Goal: Find specific page/section: Find specific page/section

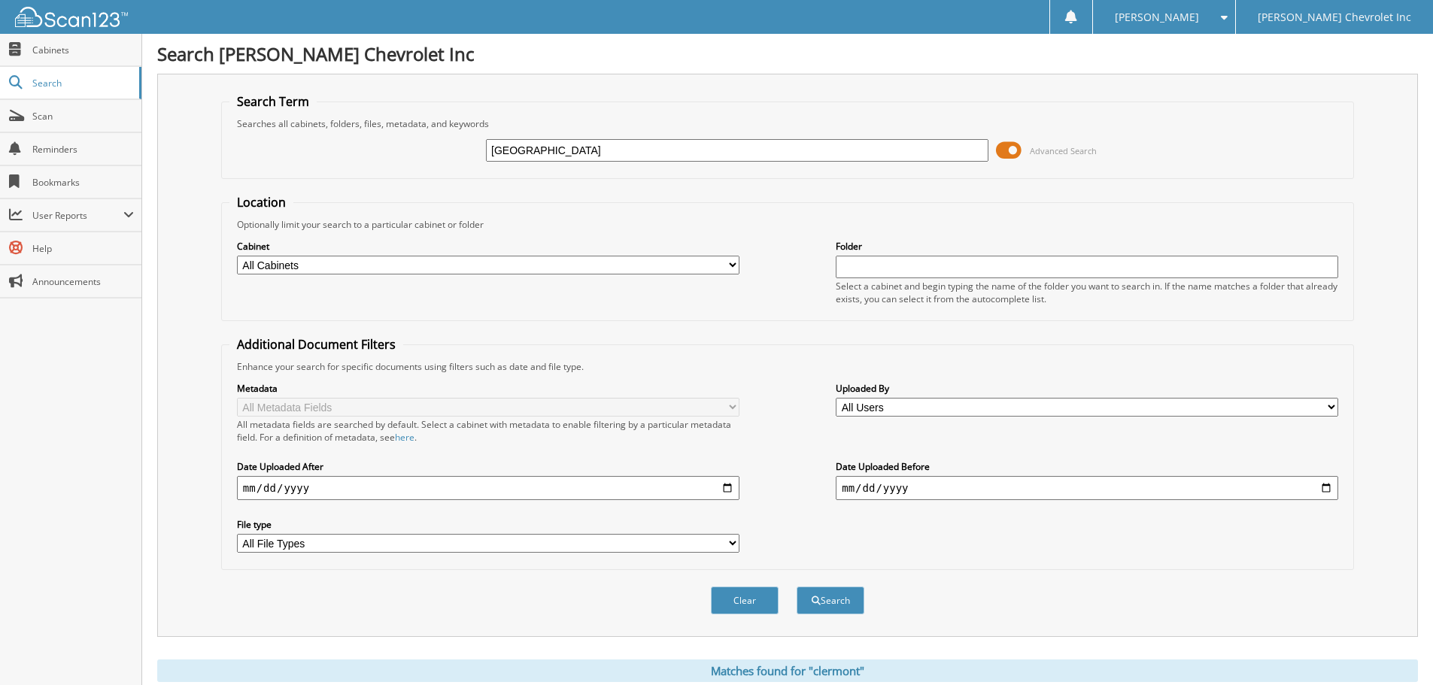
click at [593, 146] on input "[GEOGRAPHIC_DATA]" at bounding box center [737, 150] width 502 height 23
type input "[US_VEHICLE_IDENTIFICATION_NUMBER]"
click at [796, 587] on button "Search" at bounding box center [830, 601] width 68 height 28
click at [663, 147] on input "[US_VEHICLE_IDENTIFICATION_NUMBER]" at bounding box center [737, 150] width 502 height 23
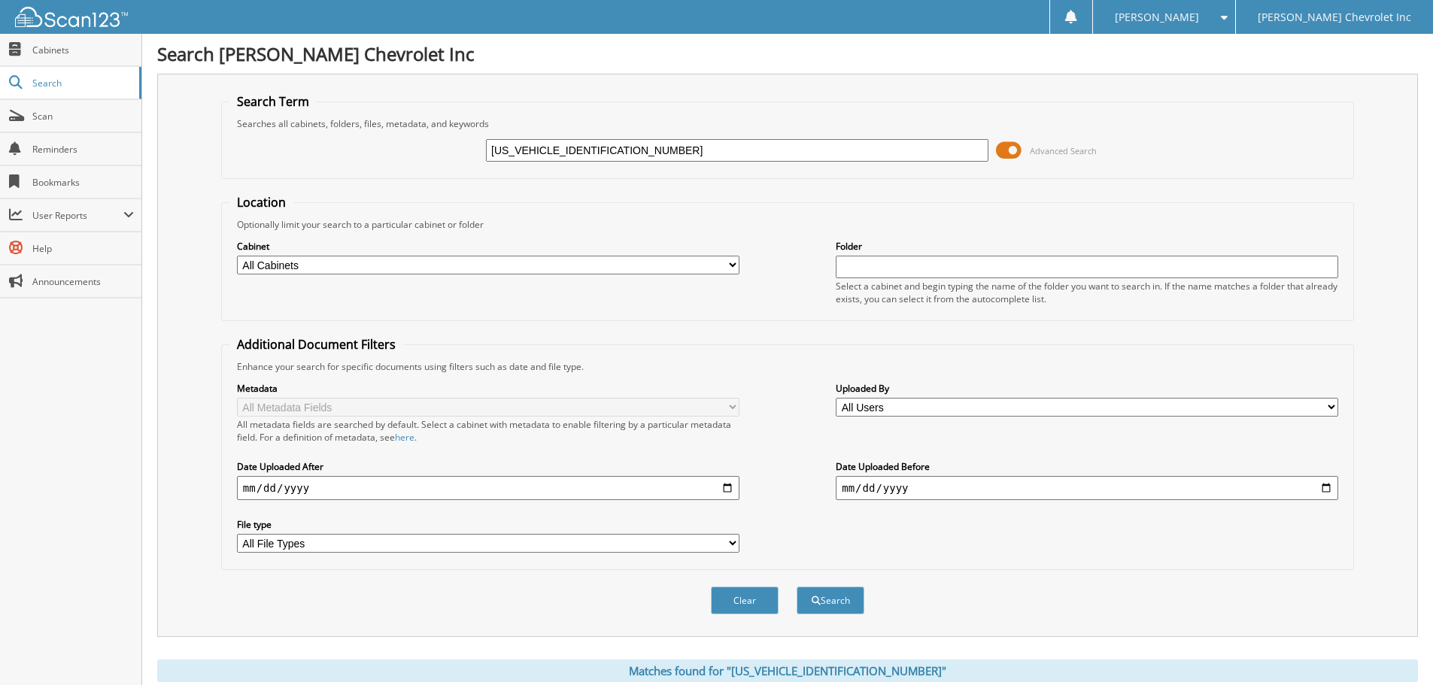
click at [663, 147] on input "[US_VEHICLE_IDENTIFICATION_NUMBER]" at bounding box center [737, 150] width 502 height 23
paste input "T3688"
type input "T3688"
click at [796, 587] on button "Search" at bounding box center [830, 601] width 68 height 28
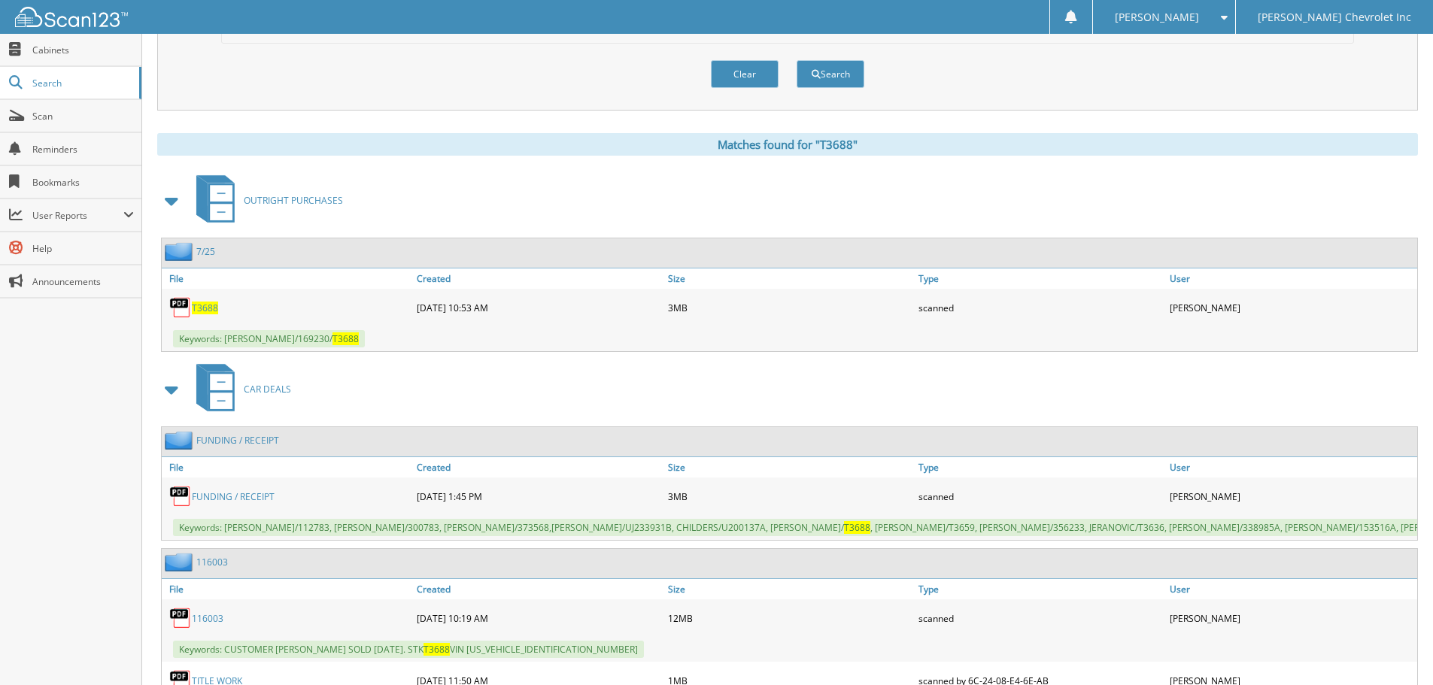
scroll to position [702, 0]
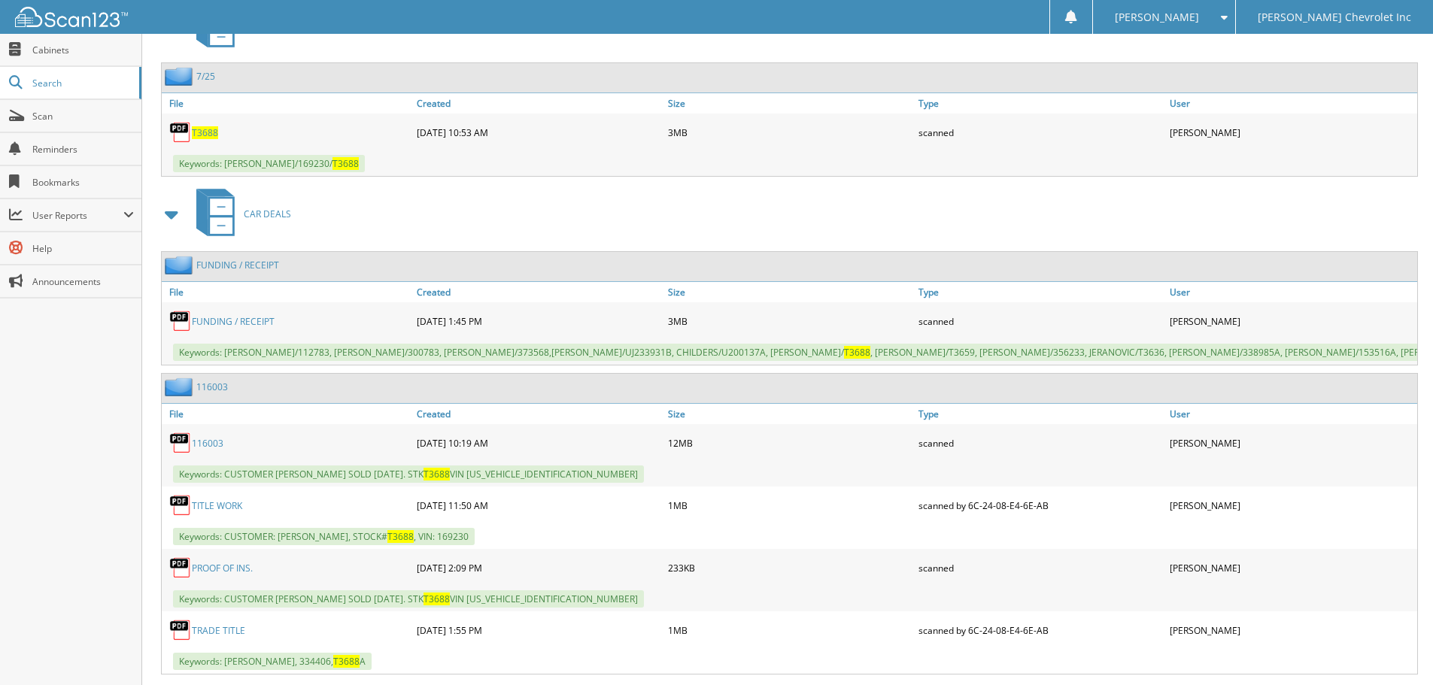
click at [209, 512] on link "TITLE WORK" at bounding box center [217, 505] width 50 height 13
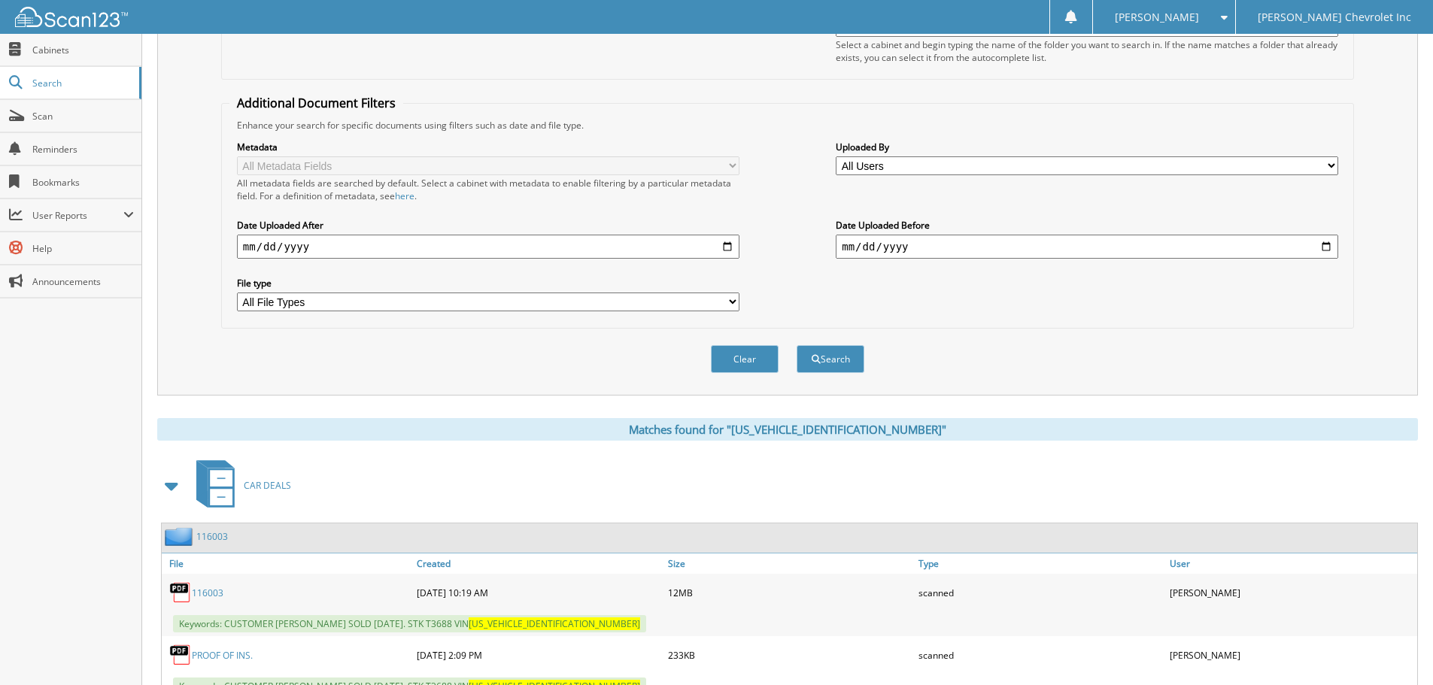
scroll to position [302, 0]
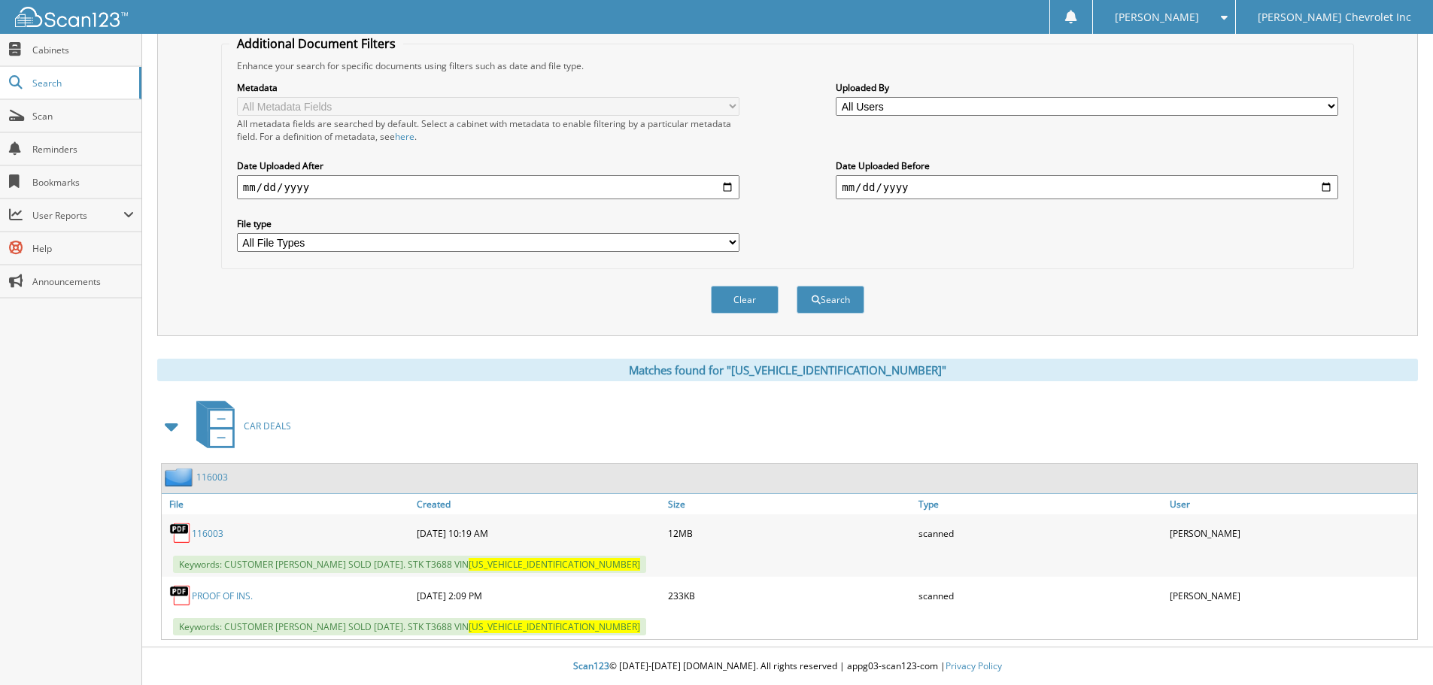
click at [212, 526] on div "116003" at bounding box center [287, 533] width 251 height 30
click at [212, 527] on link "116003" at bounding box center [208, 533] width 32 height 13
